Goal: Transaction & Acquisition: Purchase product/service

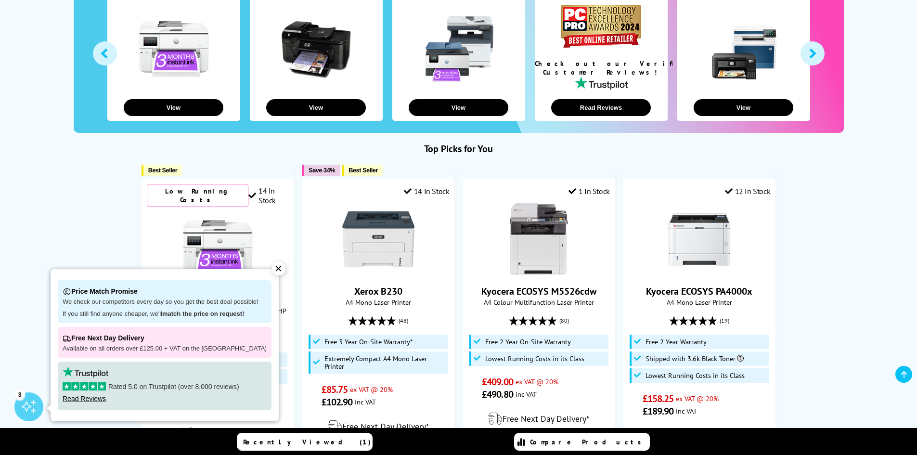
scroll to position [144, 0]
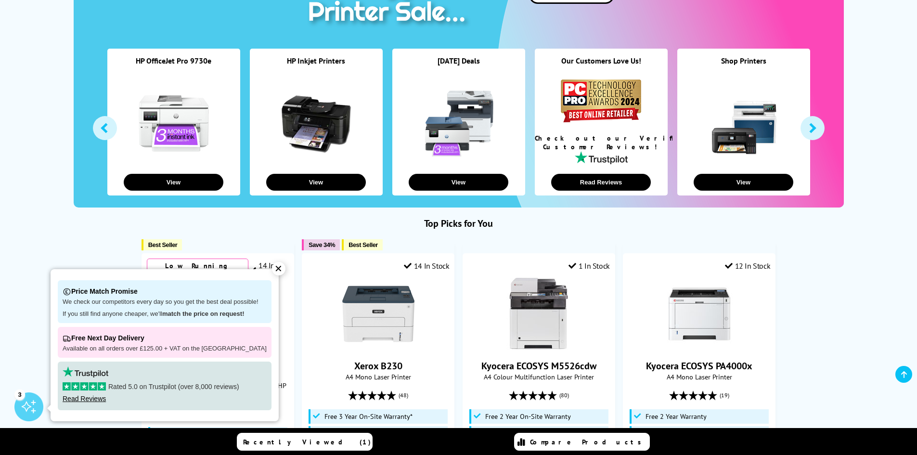
click at [272, 270] on div "✕" at bounding box center [278, 268] width 13 height 13
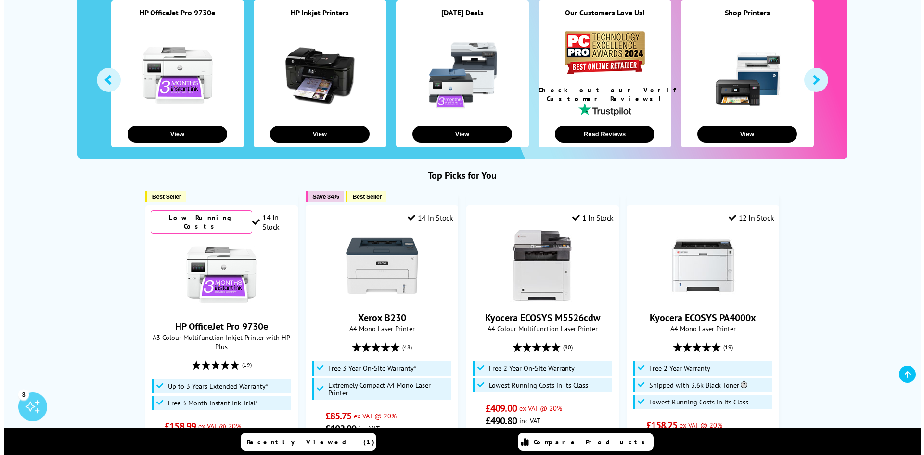
scroll to position [0, 0]
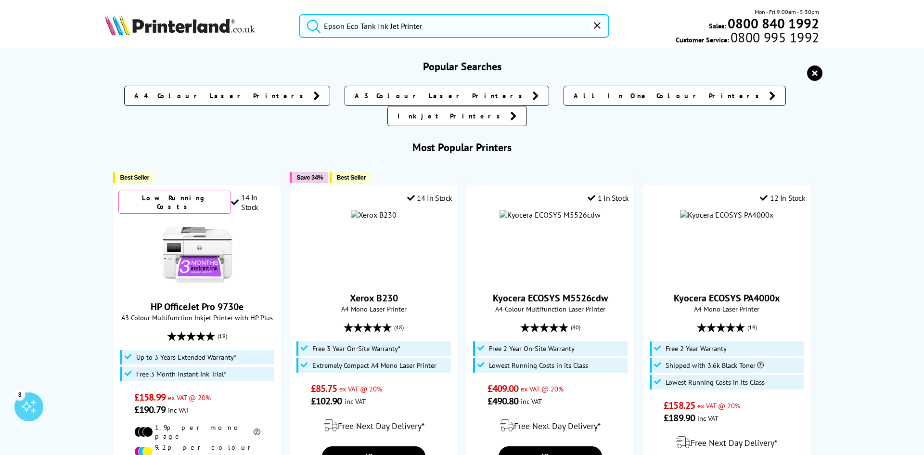
click at [383, 34] on input "Epson Eco Tank Ink Jet Printer" at bounding box center [454, 26] width 311 height 24
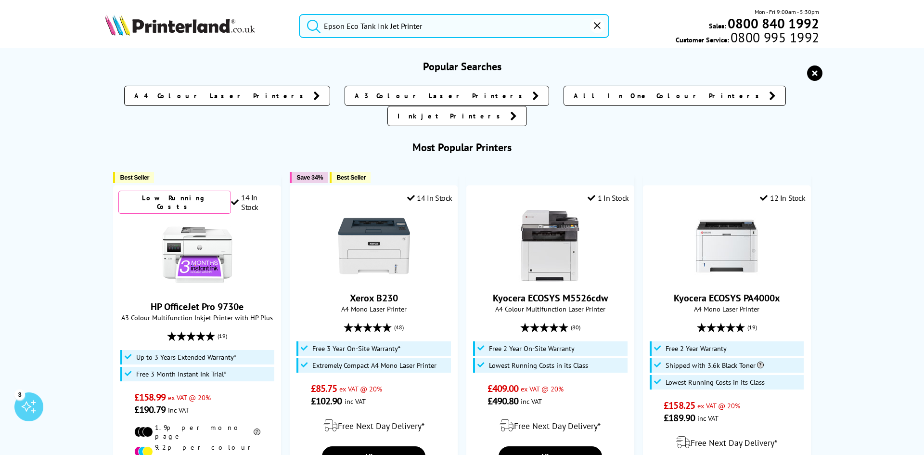
click at [461, 32] on input "Epson Eco Tank Ink Jet Printer" at bounding box center [454, 26] width 311 height 24
click at [299, 14] on button "submit" at bounding box center [311, 24] width 24 height 21
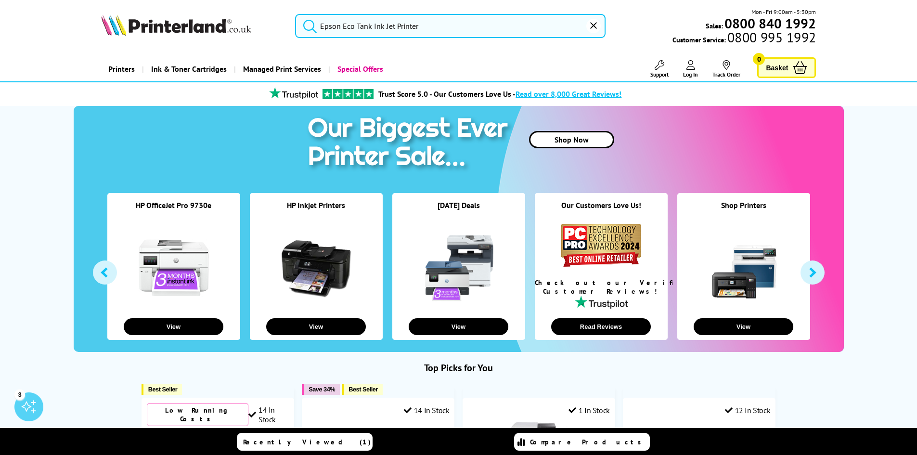
click at [428, 22] on input "Epson Eco Tank Ink Jet Printer" at bounding box center [450, 26] width 311 height 24
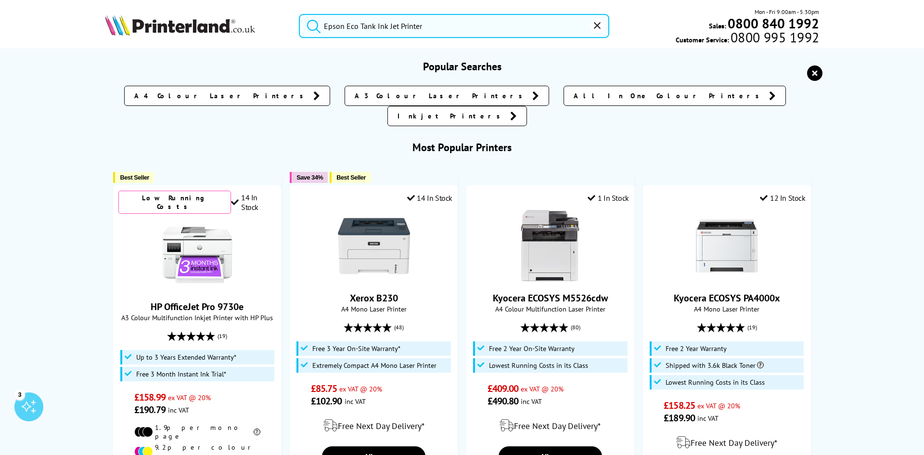
click at [299, 14] on button "submit" at bounding box center [311, 24] width 24 height 21
click at [430, 26] on input "Epson Eco Tank Ink Jet Printer" at bounding box center [454, 26] width 311 height 24
drag, startPoint x: 430, startPoint y: 26, endPoint x: 317, endPoint y: 39, distance: 114.3
click at [317, 39] on div "Epson Eco Tank Ink Jet Printer Mon - Fri 9:00am - 5:30pm Sales: 0800 840 1992 C…" at bounding box center [462, 28] width 770 height 42
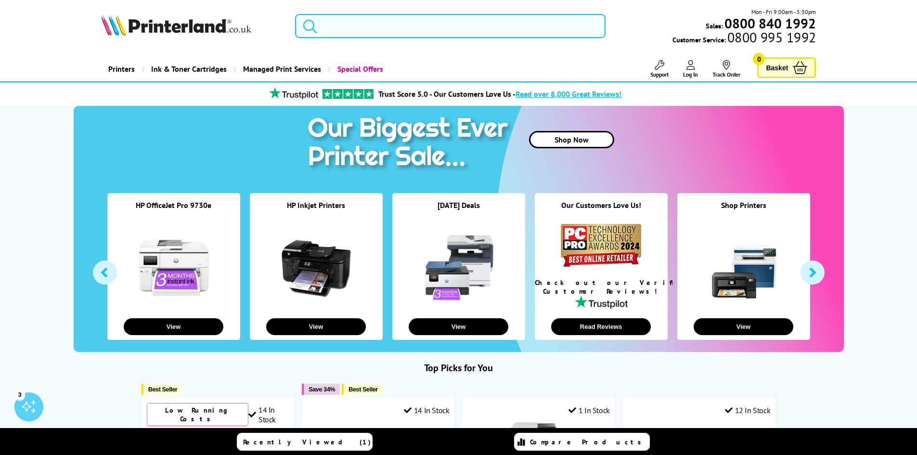
type input "Epson Eco Tank Ink Jet Printer"
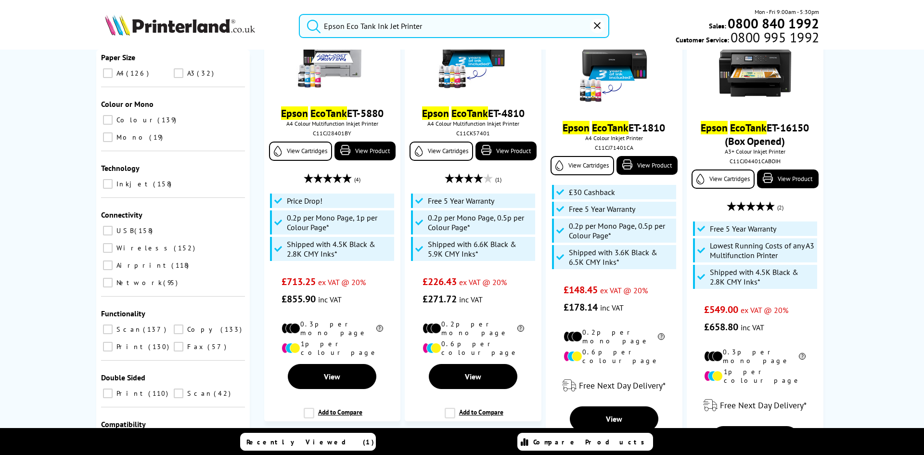
scroll to position [2136, 0]
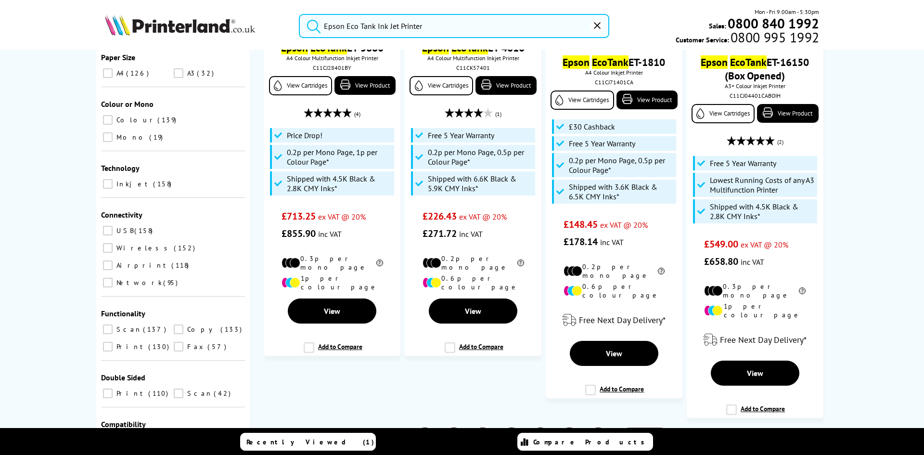
type input "5"
type input "200"
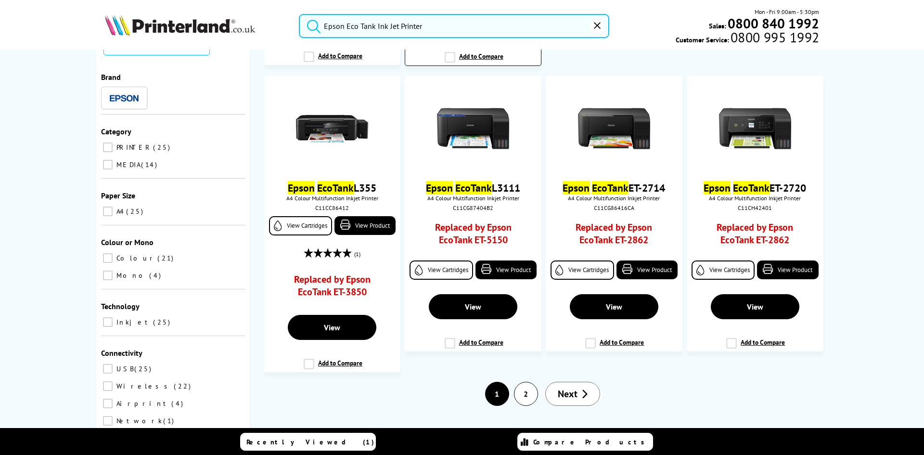
scroll to position [1998, 0]
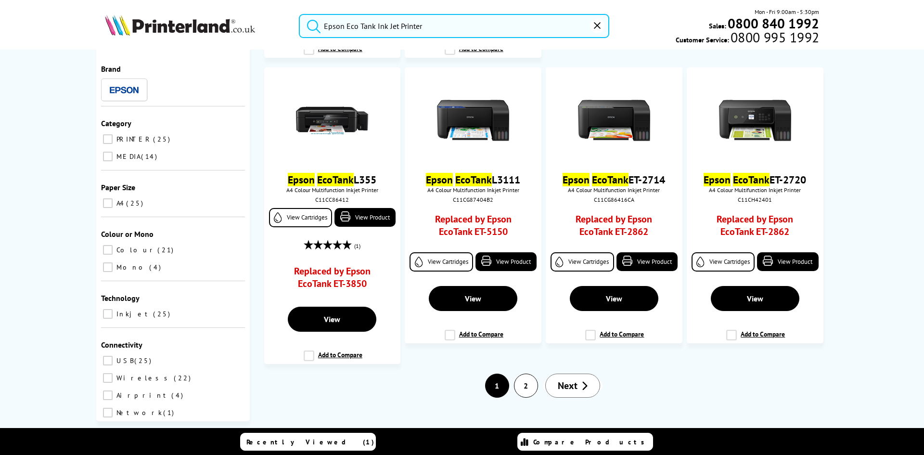
click at [522, 374] on link "2" at bounding box center [526, 385] width 23 height 23
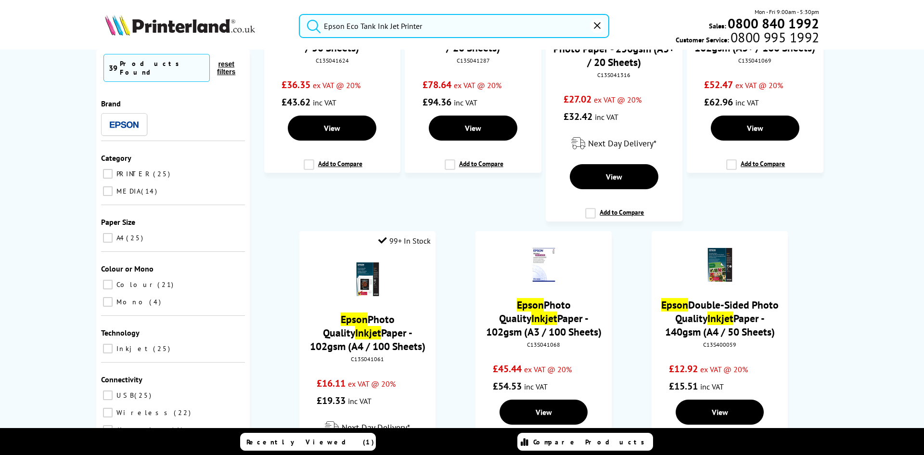
scroll to position [1142, 0]
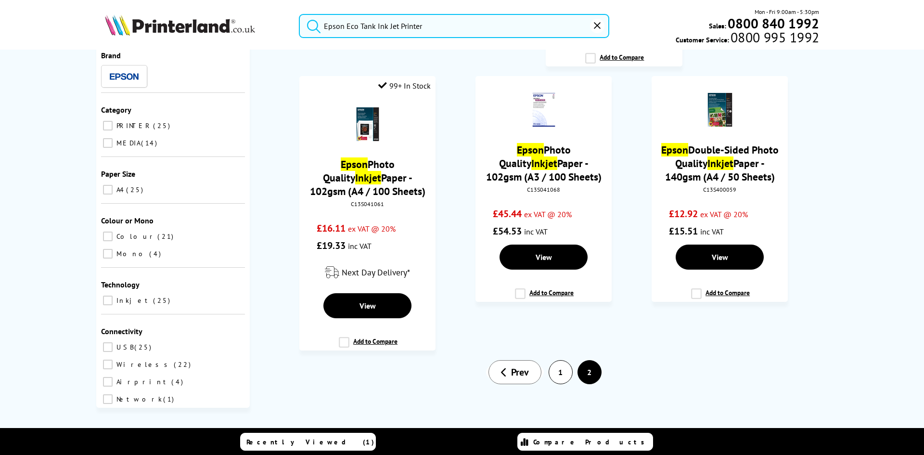
click at [553, 369] on link "1" at bounding box center [560, 372] width 23 height 23
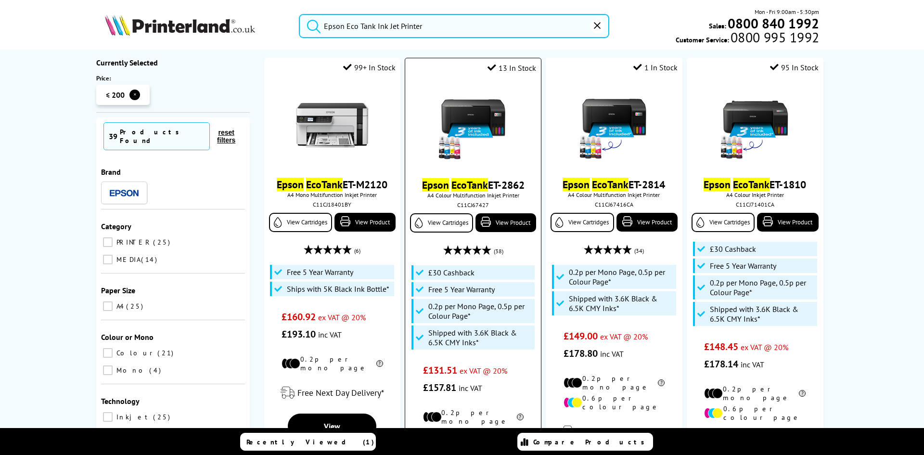
scroll to position [48, 0]
click at [455, 144] on img at bounding box center [473, 126] width 72 height 72
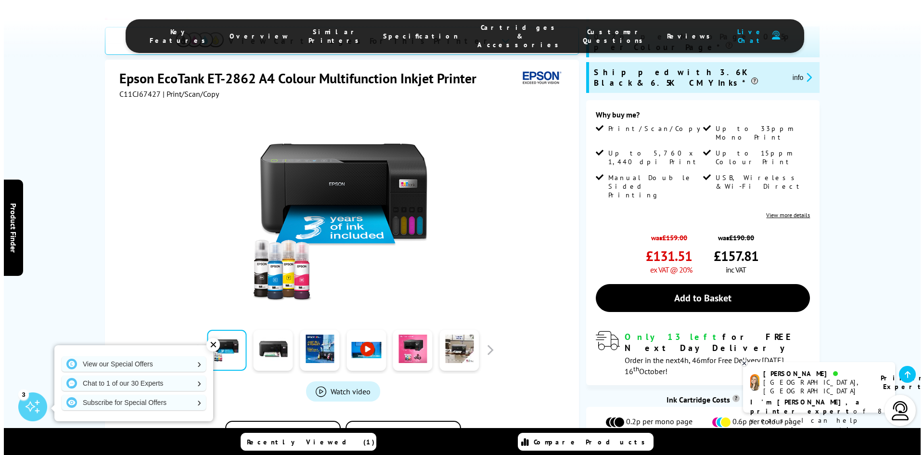
scroll to position [241, 0]
